Goal: Task Accomplishment & Management: Complete application form

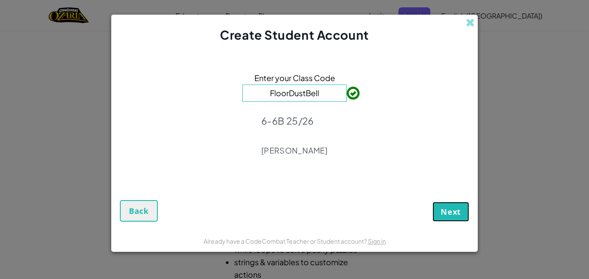
click at [452, 207] on span "Next" at bounding box center [451, 212] width 20 height 10
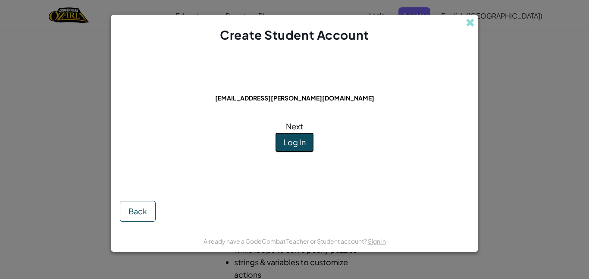
click at [304, 143] on span "Log In" at bounding box center [294, 142] width 22 height 10
